Goal: Task Accomplishment & Management: Use online tool/utility

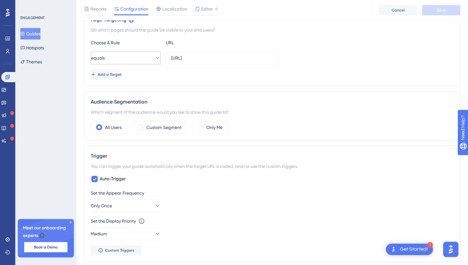
scroll to position [162, 0]
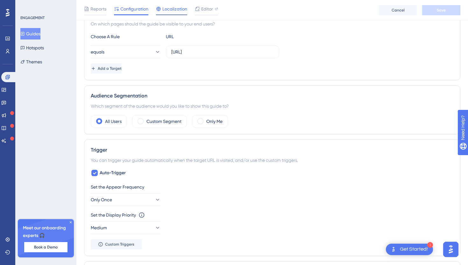
click at [177, 10] on span "Localization" at bounding box center [174, 9] width 25 height 8
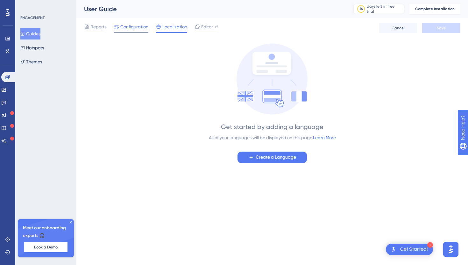
click at [116, 30] on div at bounding box center [116, 27] width 5 height 8
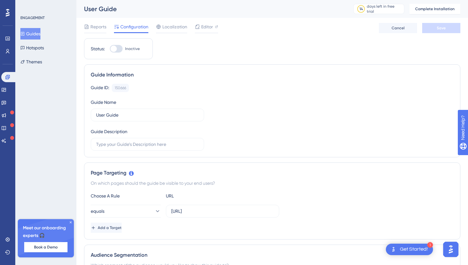
click at [98, 26] on span "Reports" at bounding box center [98, 27] width 16 height 8
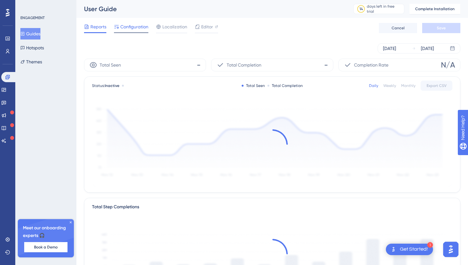
click at [129, 24] on span "Configuration" at bounding box center [134, 27] width 28 height 8
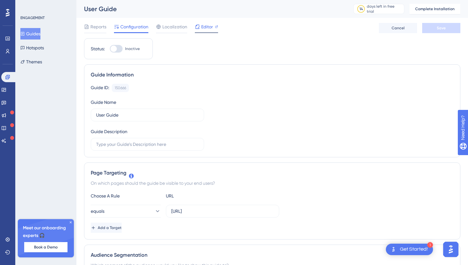
click at [204, 26] on span "Editor" at bounding box center [207, 27] width 12 height 8
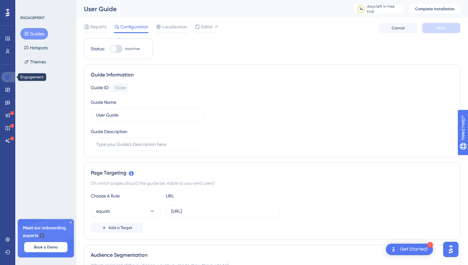
click at [6, 77] on icon at bounding box center [7, 76] width 5 height 5
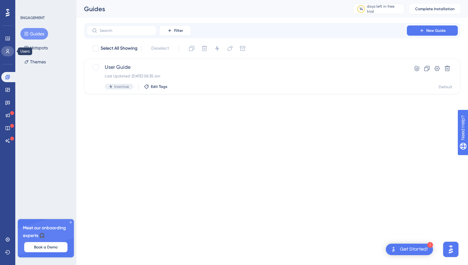
click at [4, 49] on link at bounding box center [7, 51] width 13 height 10
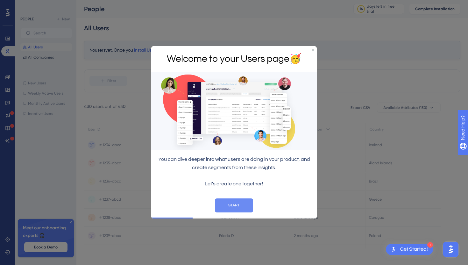
drag, startPoint x: 229, startPoint y: 207, endPoint x: 378, endPoint y: 255, distance: 156.8
click at [229, 207] on button "START" at bounding box center [234, 205] width 38 height 14
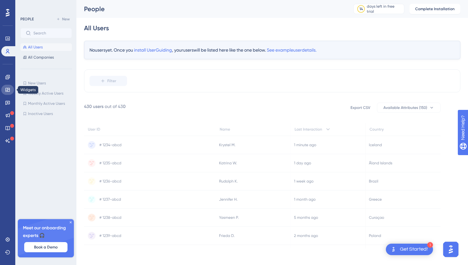
click at [7, 90] on icon at bounding box center [7, 89] width 5 height 5
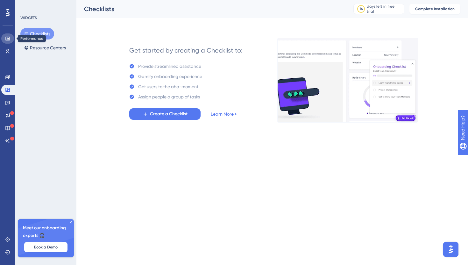
click at [9, 40] on icon at bounding box center [7, 39] width 4 height 4
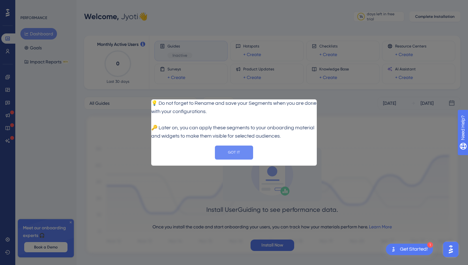
drag, startPoint x: 233, startPoint y: 164, endPoint x: 384, endPoint y: 257, distance: 176.8
click at [233, 159] on button "GOT IT" at bounding box center [234, 152] width 38 height 14
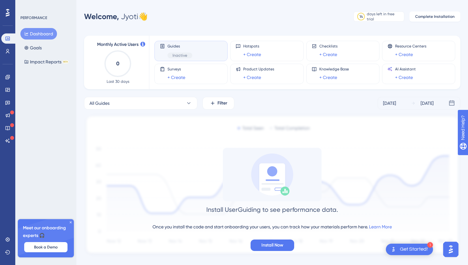
click at [179, 47] on span "Guides" at bounding box center [179, 46] width 25 height 5
click at [177, 45] on span "Guides" at bounding box center [179, 46] width 25 height 5
click at [7, 54] on link at bounding box center [7, 51] width 13 height 10
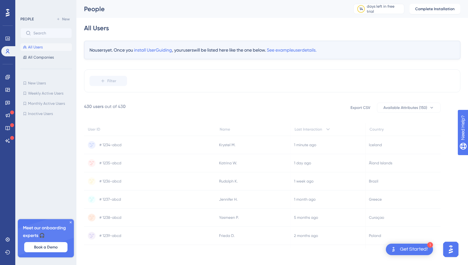
click at [9, 12] on icon at bounding box center [8, 13] width 4 height 8
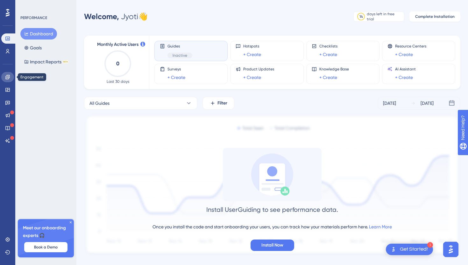
click at [8, 78] on icon at bounding box center [7, 77] width 4 height 4
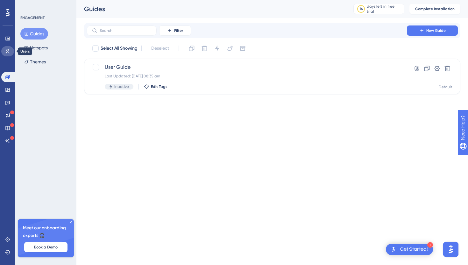
click at [8, 49] on icon at bounding box center [7, 51] width 3 height 4
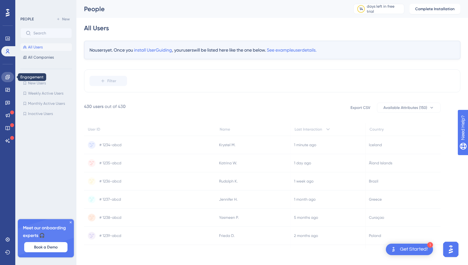
click at [6, 78] on icon at bounding box center [7, 76] width 5 height 5
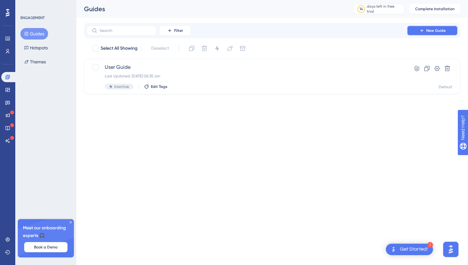
click at [428, 34] on button "New Guide" at bounding box center [432, 30] width 51 height 10
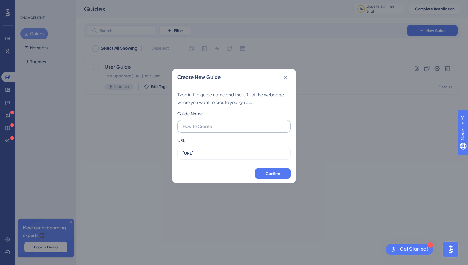
click at [207, 125] on input "text" at bounding box center [234, 126] width 102 height 7
type input "GameRunIQ guide"
click at [204, 154] on input "https://gamerun.ai" at bounding box center [234, 153] width 102 height 7
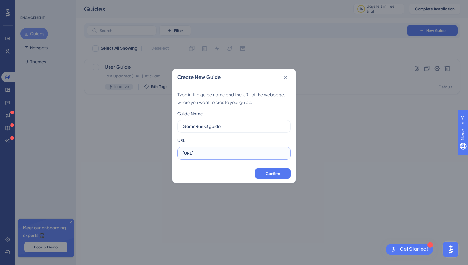
click at [204, 154] on input "https://gamerun.ai" at bounding box center [234, 153] width 102 height 7
paste input "app.gamerun.ai/"
type input "https://app.gamerun.ai/"
click at [270, 174] on span "Confirm" at bounding box center [273, 173] width 14 height 5
